Goal: Task Accomplishment & Management: Manage account settings

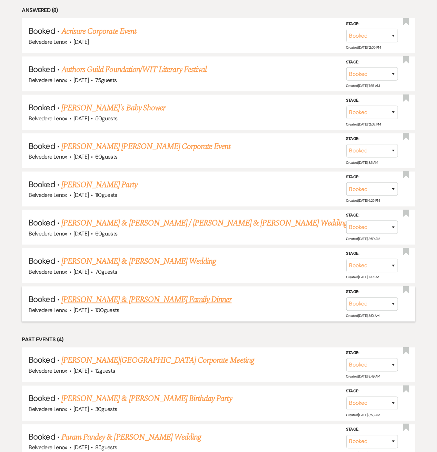
scroll to position [367, 0]
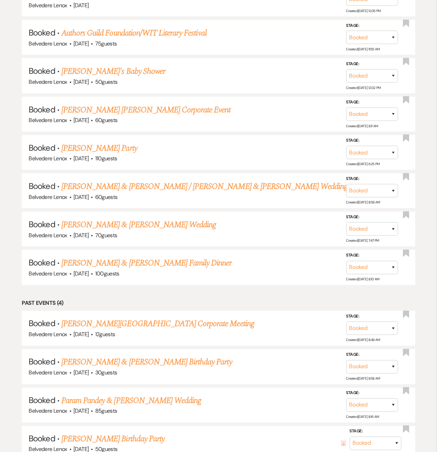
drag, startPoint x: 207, startPoint y: 360, endPoint x: 277, endPoint y: 382, distance: 73.5
click at [277, 382] on ul "Unanswered (0) Bookmarked (0) Answered (8) Booked · Acrisure Corporate Event Be…" at bounding box center [218, 192] width 393 height 537
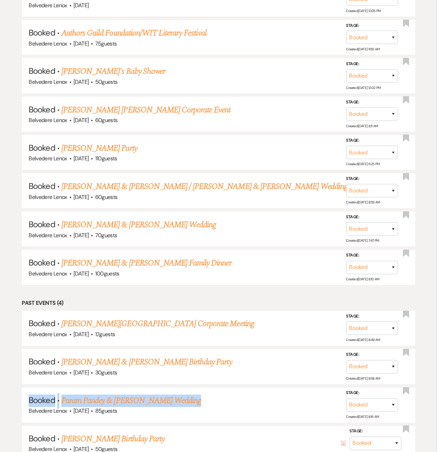
click at [277, 382] on ul "Unanswered (0) Bookmarked (0) Answered (8) Booked · Acrisure Corporate Event Be…" at bounding box center [218, 192] width 393 height 537
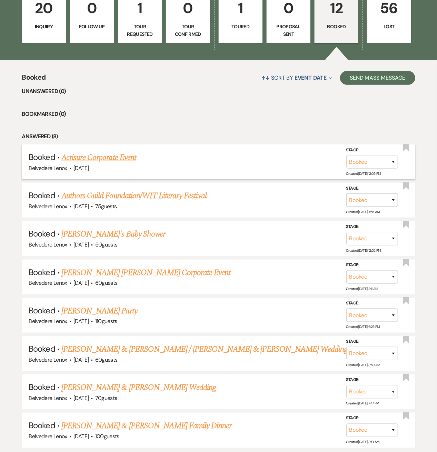
scroll to position [276, 0]
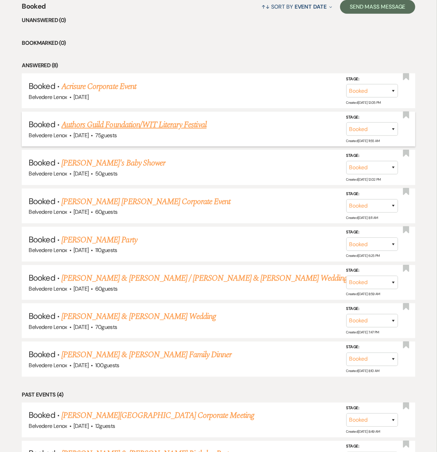
click at [105, 129] on link "Authors Guild Foundation/WIT Literary Festival" at bounding box center [133, 125] width 145 height 12
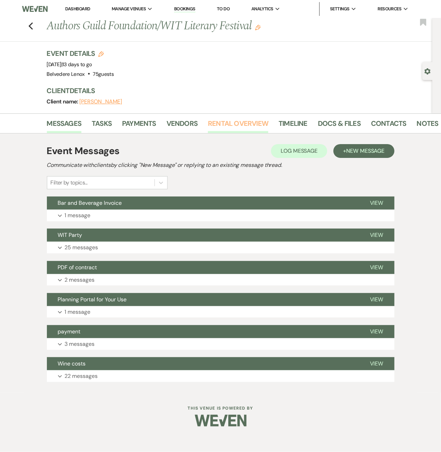
click at [221, 127] on link "Rental Overview" at bounding box center [238, 125] width 60 height 15
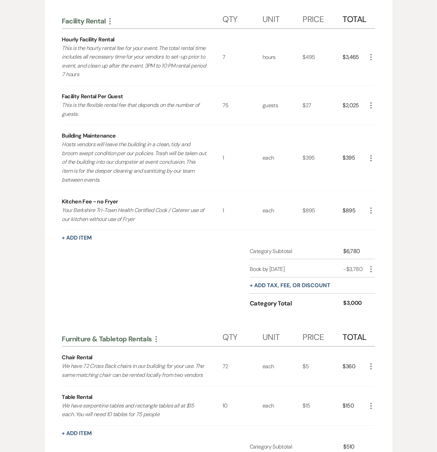
scroll to position [92, 0]
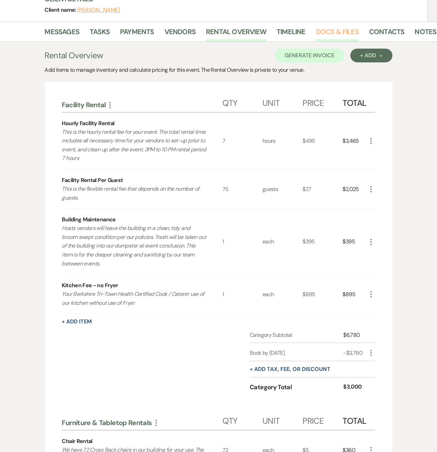
click at [316, 32] on link "Docs & Files" at bounding box center [337, 33] width 43 height 15
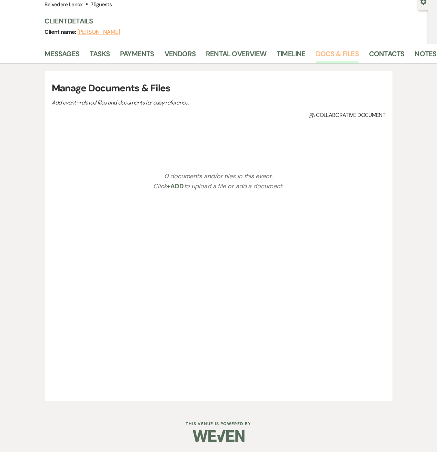
scroll to position [92, 0]
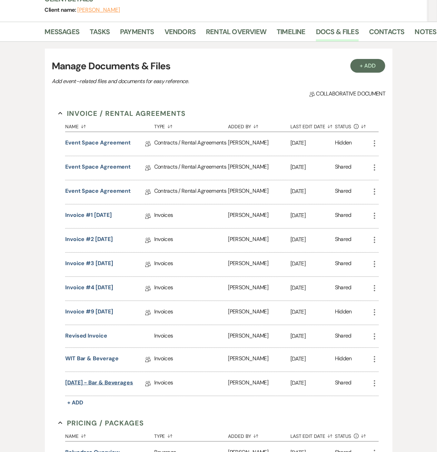
click at [89, 380] on link "[DATE] - Bar & Beverages" at bounding box center [99, 383] width 68 height 11
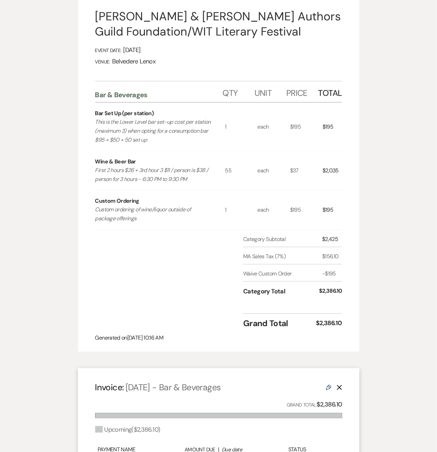
scroll to position [5, 0]
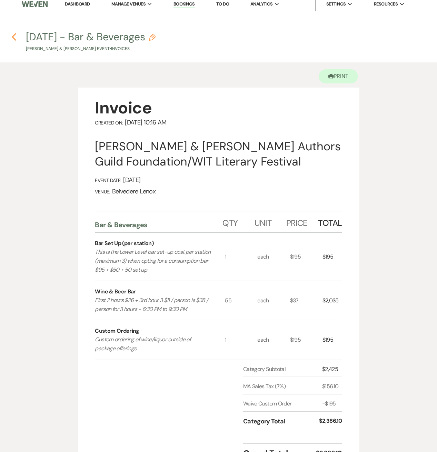
click at [12, 39] on icon "Previous" at bounding box center [13, 37] width 5 height 8
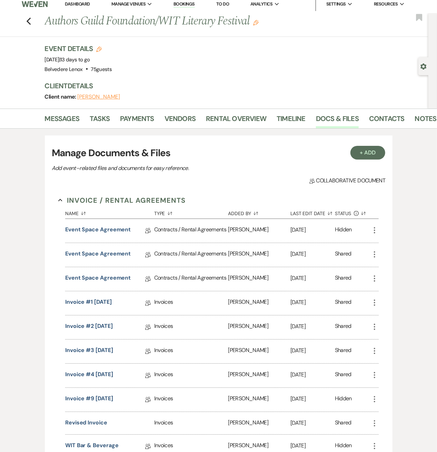
scroll to position [92, 0]
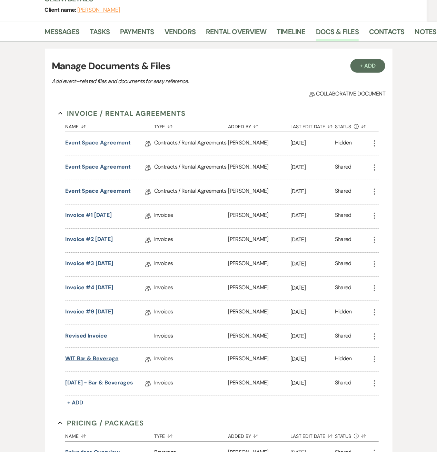
click at [102, 358] on link "WIT Bar & Beverage" at bounding box center [91, 359] width 53 height 11
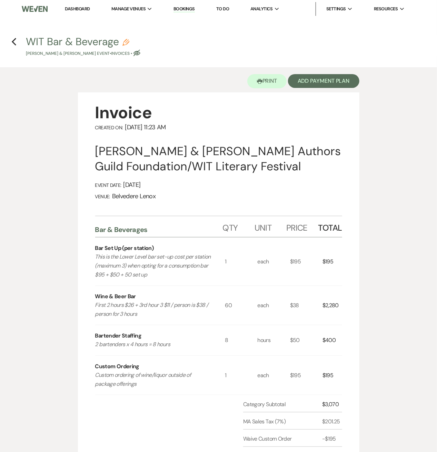
click at [17, 44] on h4 "Previous WIT Bar & Beverage Pencil [PERSON_NAME] & [PERSON_NAME] Event • Invoic…" at bounding box center [218, 45] width 437 height 22
click at [14, 44] on icon "Previous" at bounding box center [13, 42] width 5 height 8
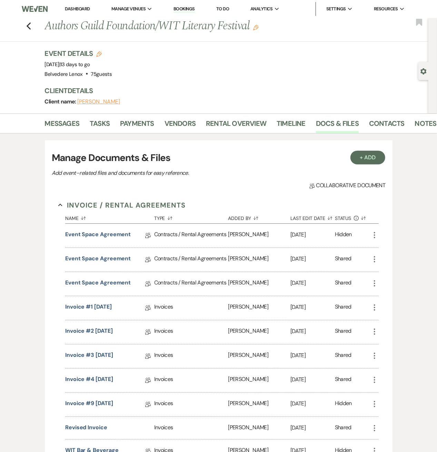
scroll to position [92, 0]
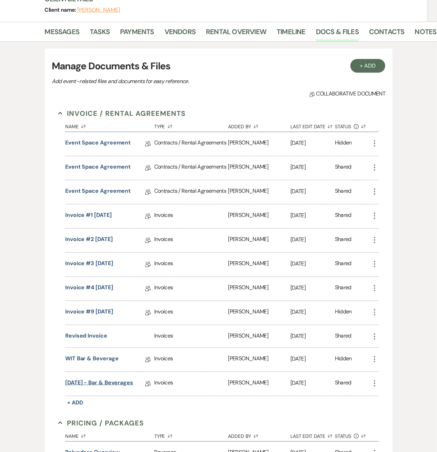
click at [133, 382] on link "[DATE] - Bar & Beverages" at bounding box center [99, 383] width 68 height 11
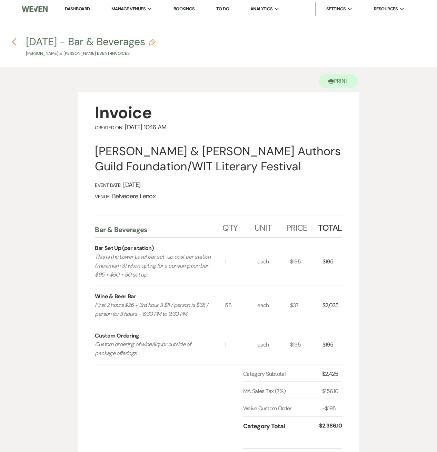
click at [12, 39] on icon "Previous" at bounding box center [13, 42] width 5 height 8
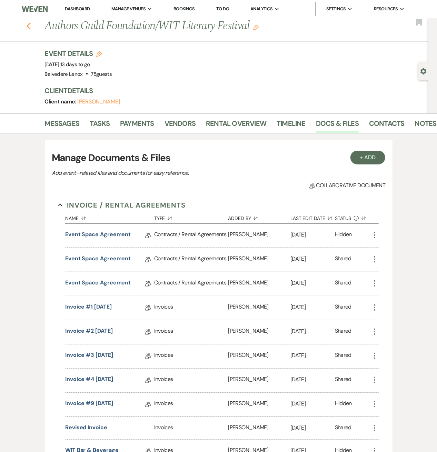
click at [31, 28] on icon "Previous" at bounding box center [28, 26] width 5 height 8
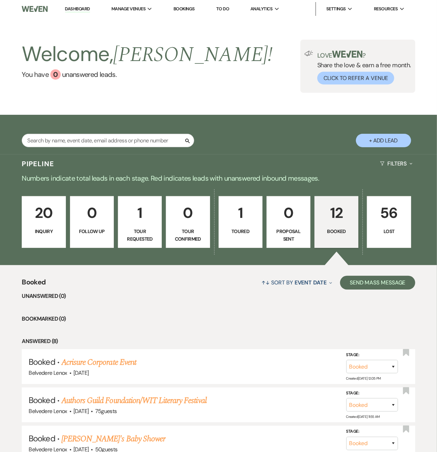
click at [48, 213] on p "20" at bounding box center [43, 212] width 35 height 23
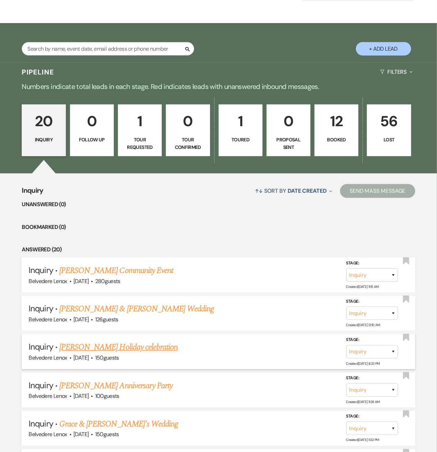
scroll to position [184, 0]
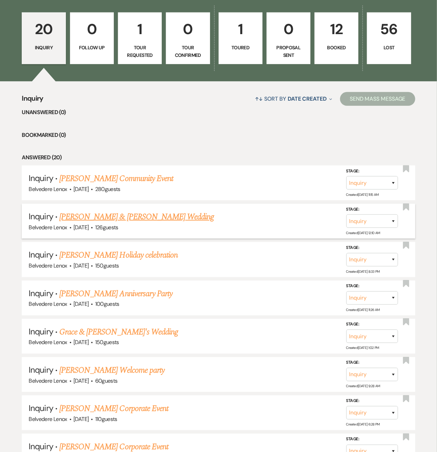
click at [90, 214] on link "[PERSON_NAME] & [PERSON_NAME] Wedding" at bounding box center [136, 217] width 154 height 12
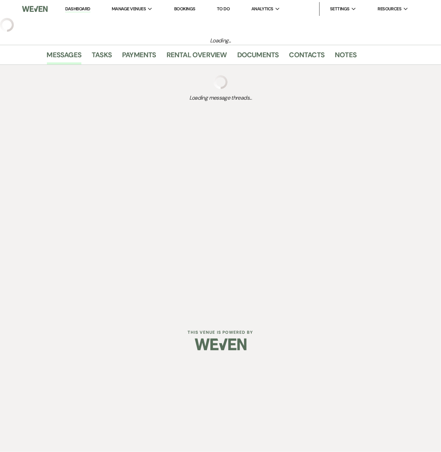
select select "5"
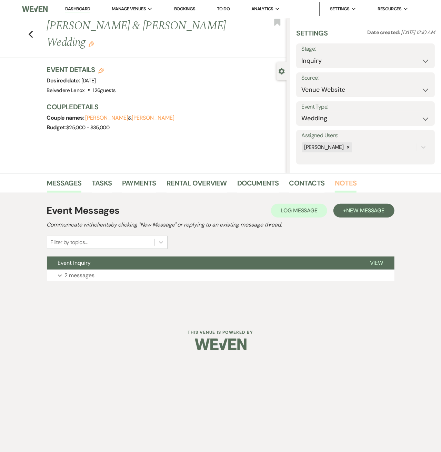
click at [346, 182] on link "Notes" at bounding box center [346, 185] width 22 height 15
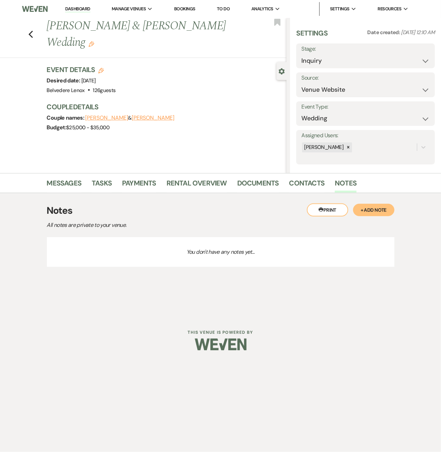
click at [373, 213] on button "+ Add Note" at bounding box center [373, 210] width 41 height 12
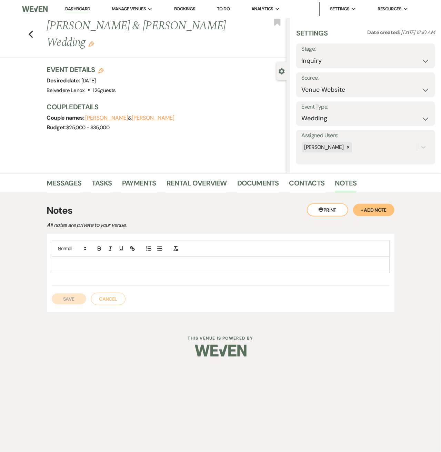
click at [139, 263] on p at bounding box center [220, 265] width 327 height 8
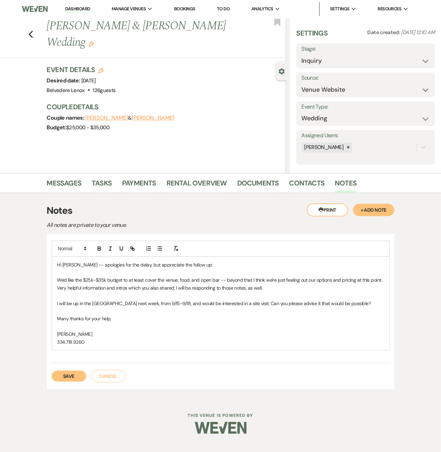
click at [60, 382] on div "Hi [PERSON_NAME] -- apologies for the delay, but appreciate the follow up: We'd…" at bounding box center [220, 311] width 347 height 155
click at [66, 375] on button "Save" at bounding box center [69, 376] width 34 height 11
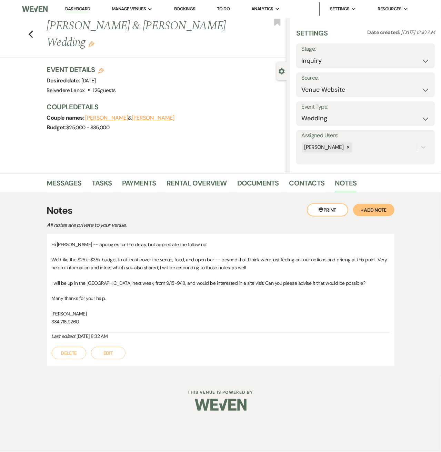
click at [33, 28] on div "Previous [PERSON_NAME] & [PERSON_NAME] Wedding Edit Bookmark" at bounding box center [142, 38] width 290 height 40
click at [30, 31] on use "button" at bounding box center [30, 35] width 4 height 8
